Goal: Task Accomplishment & Management: Use online tool/utility

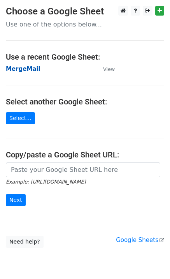
click at [24, 66] on strong "MergeMail" at bounding box center [23, 68] width 35 height 7
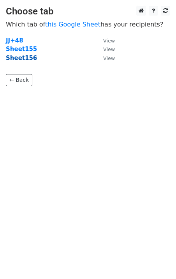
click at [23, 61] on strong "Sheet156" at bounding box center [21, 58] width 31 height 7
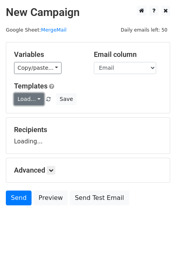
click at [38, 98] on link "Load..." at bounding box center [29, 99] width 30 height 12
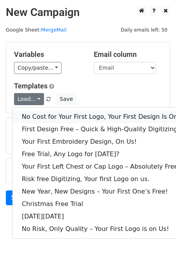
click at [48, 113] on link "No Cost for Your First Logo, Your First Design Is On Us!" at bounding box center [105, 117] width 187 height 12
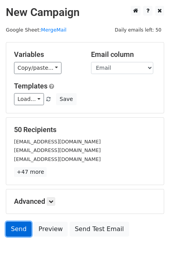
click at [22, 231] on link "Send" at bounding box center [19, 229] width 26 height 15
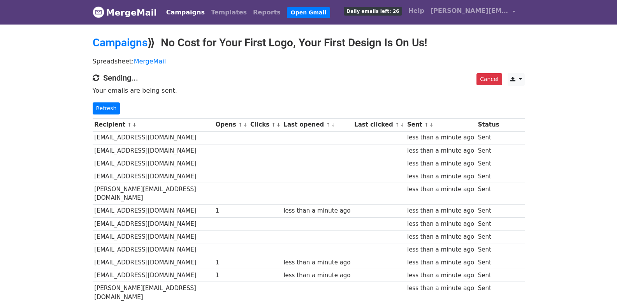
click at [112, 111] on link "Refresh" at bounding box center [107, 108] width 28 height 12
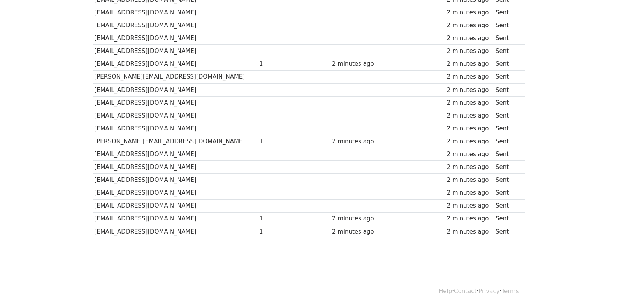
scroll to position [542, 0]
